Goal: Information Seeking & Learning: Learn about a topic

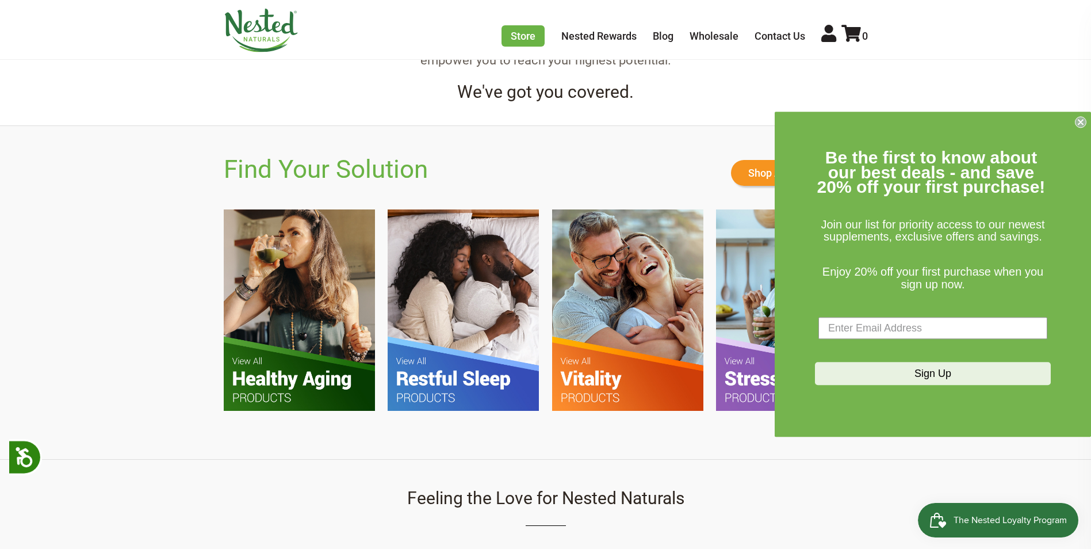
scroll to position [690, 0]
click at [323, 364] on img at bounding box center [299, 310] width 151 height 201
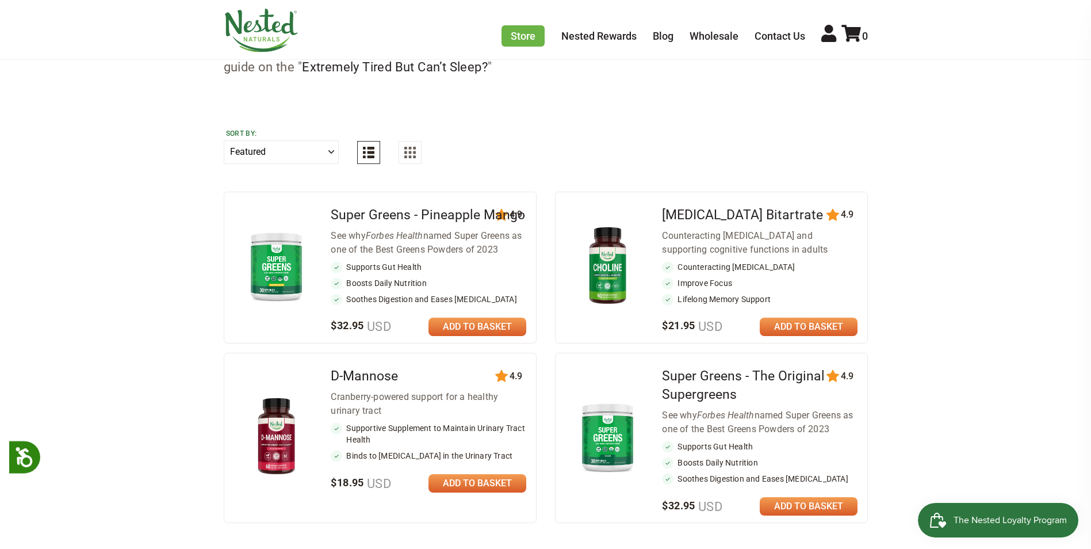
scroll to position [518, 0]
